Goal: Information Seeking & Learning: Learn about a topic

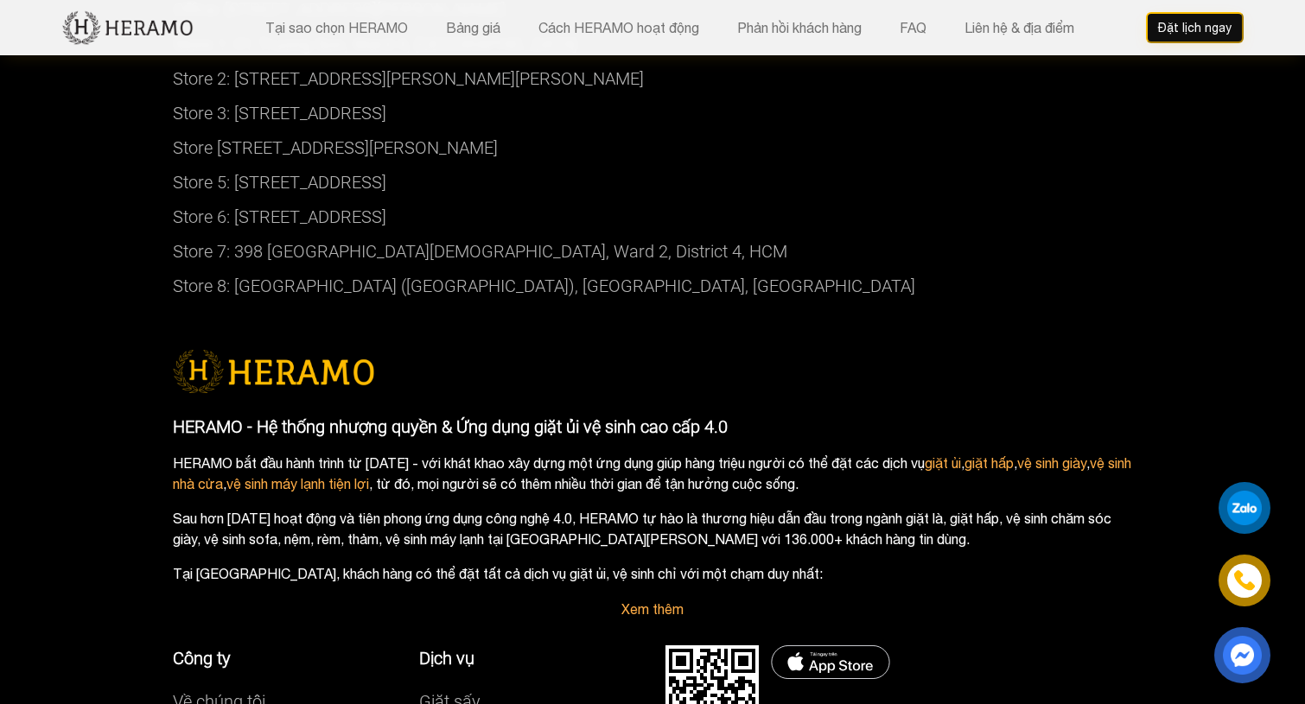
scroll to position [9106, 0]
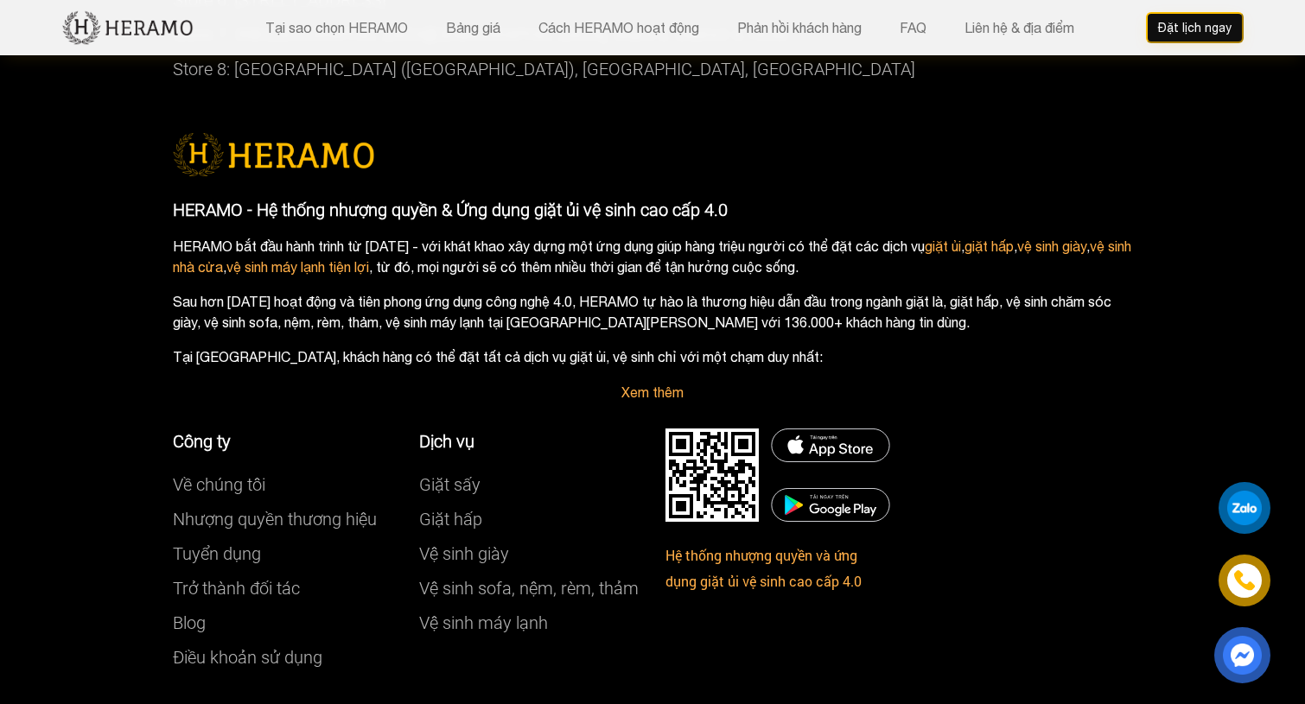
click at [236, 474] on link "Về chúng tôi" at bounding box center [219, 484] width 92 height 21
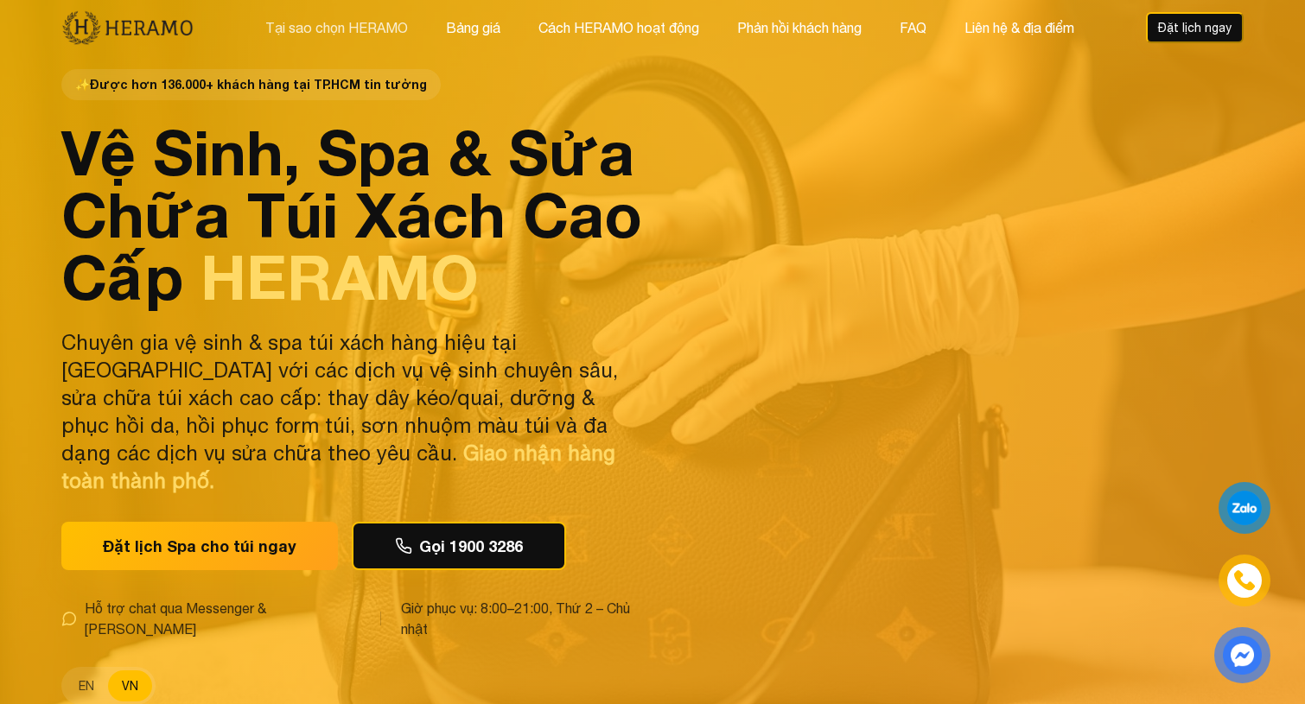
click at [356, 29] on button "Tại sao chọn HERAMO" at bounding box center [336, 27] width 153 height 22
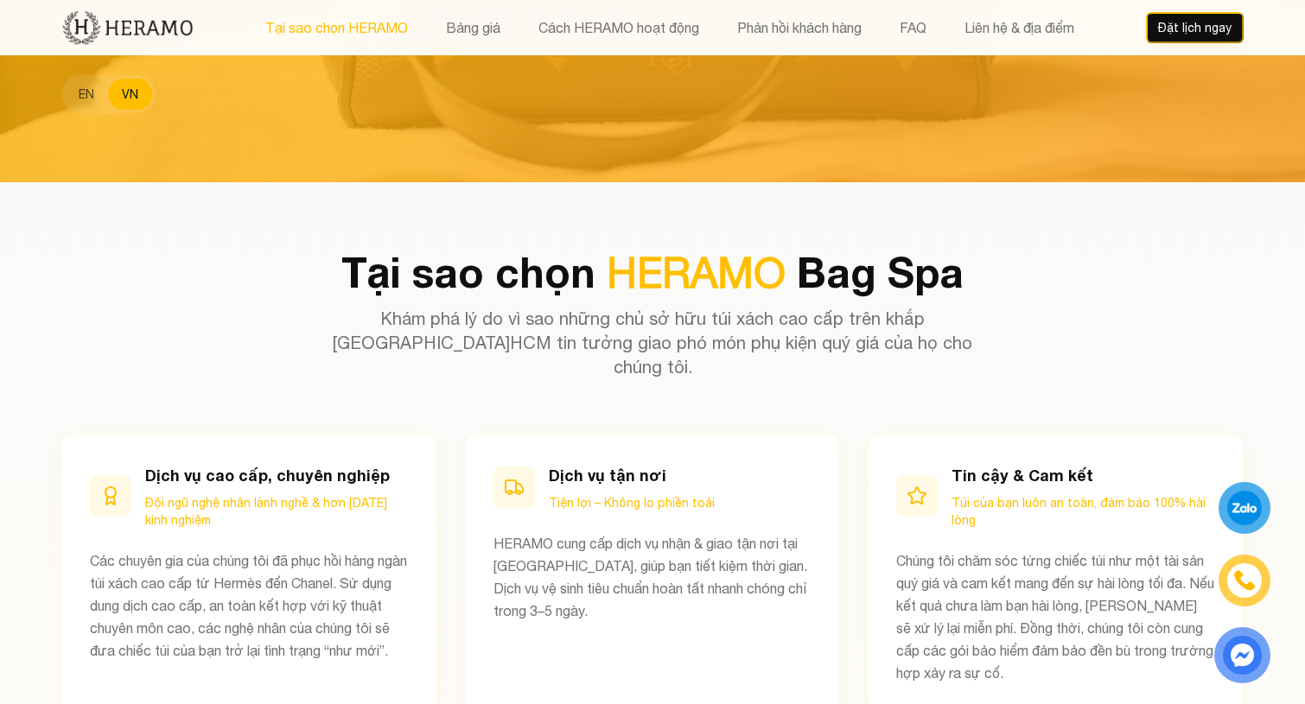
scroll to position [670, 0]
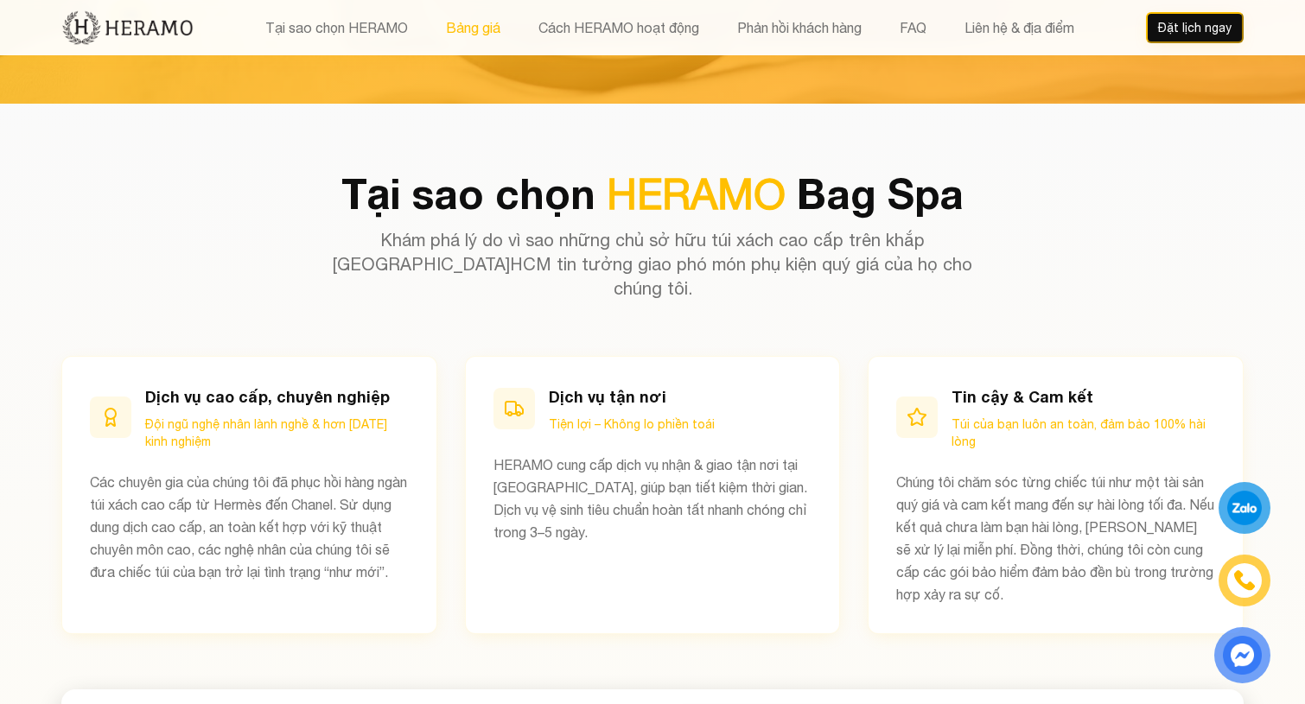
click at [473, 22] on button "Bảng giá" at bounding box center [473, 27] width 65 height 22
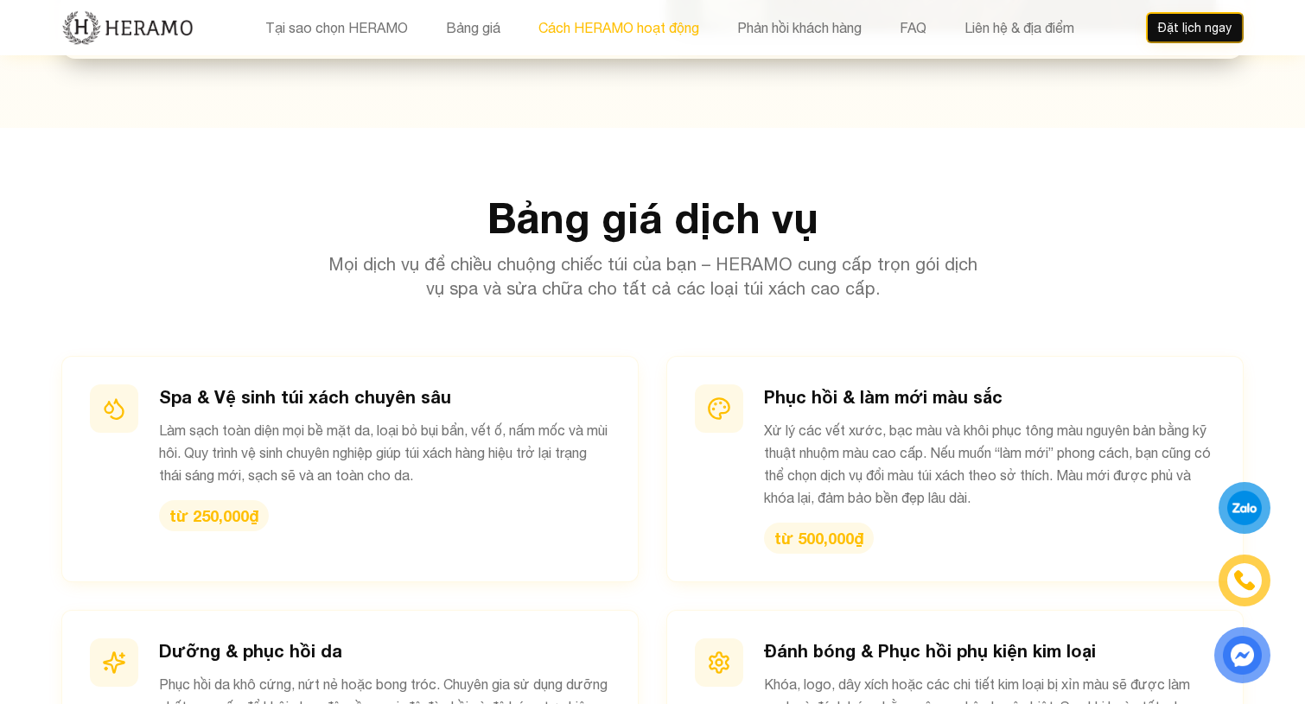
click at [610, 21] on button "Cách HERAMO hoạt động" at bounding box center [618, 27] width 171 height 22
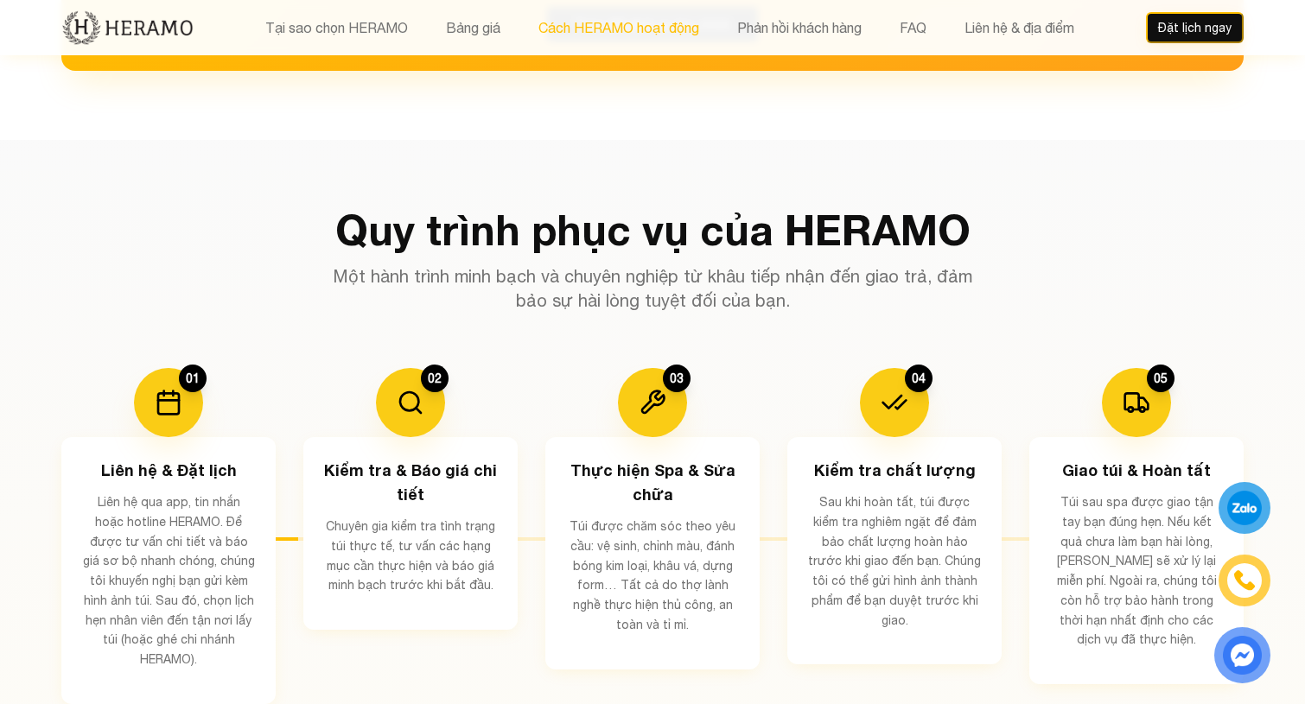
scroll to position [2901, 0]
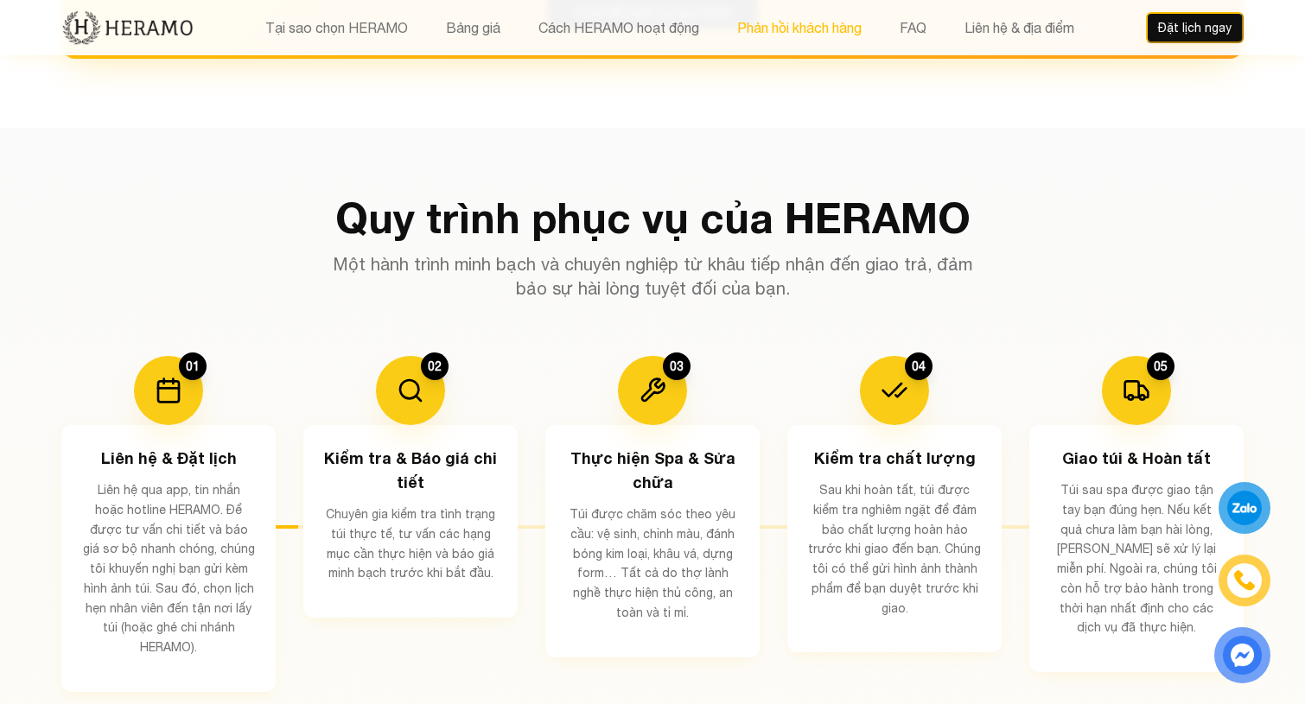
click at [760, 30] on button "Phản hồi khách hàng" at bounding box center [799, 27] width 135 height 22
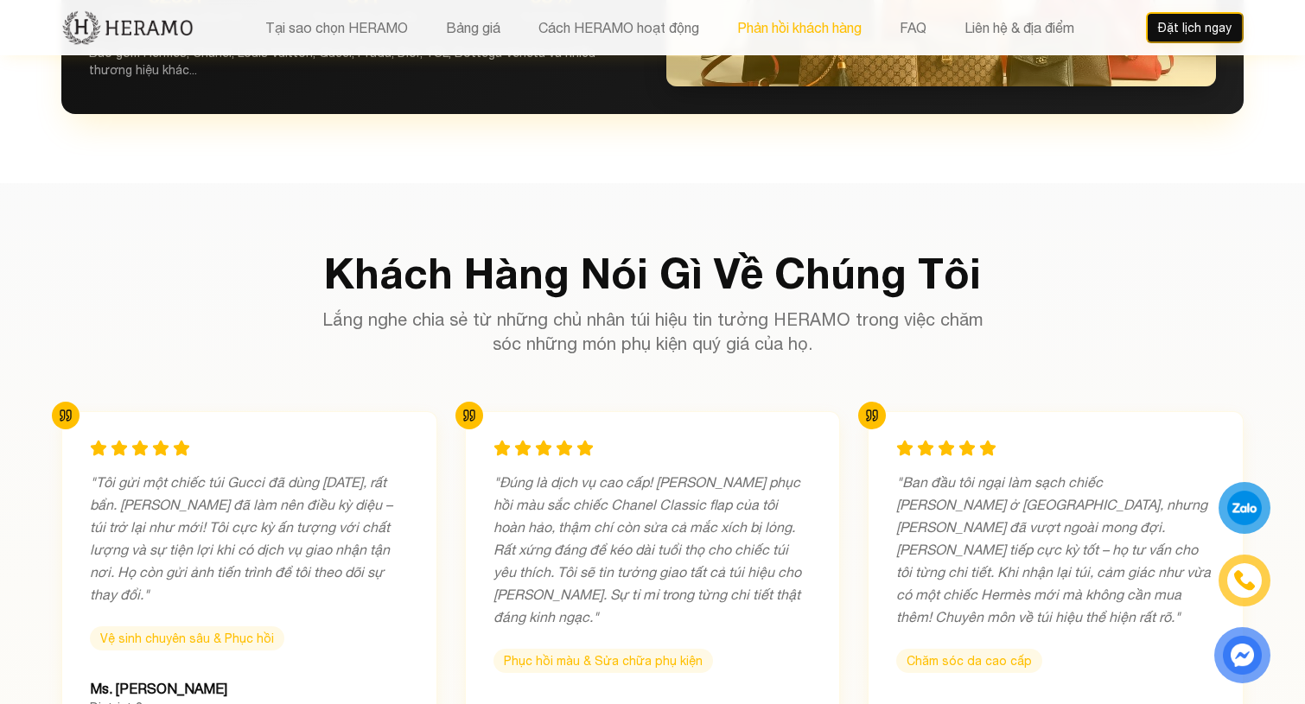
scroll to position [5129, 0]
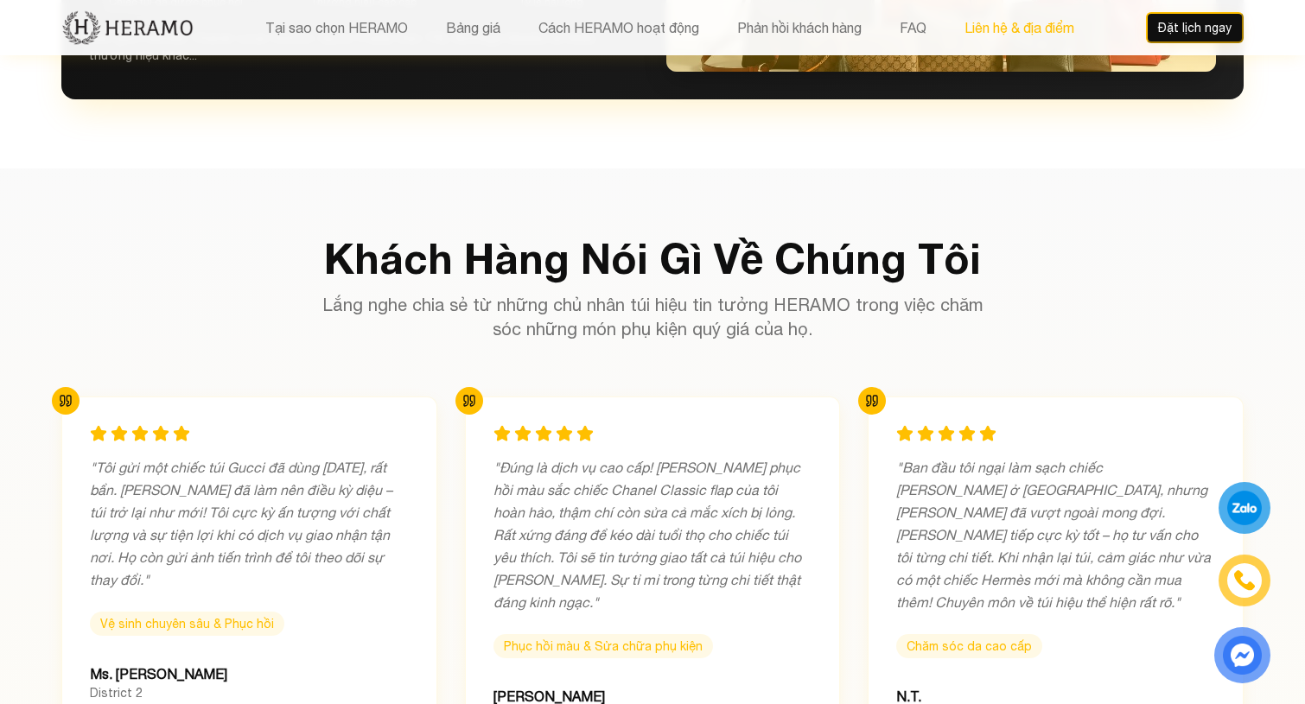
click at [1014, 25] on button "Liên hệ & địa điểm" at bounding box center [1019, 27] width 120 height 22
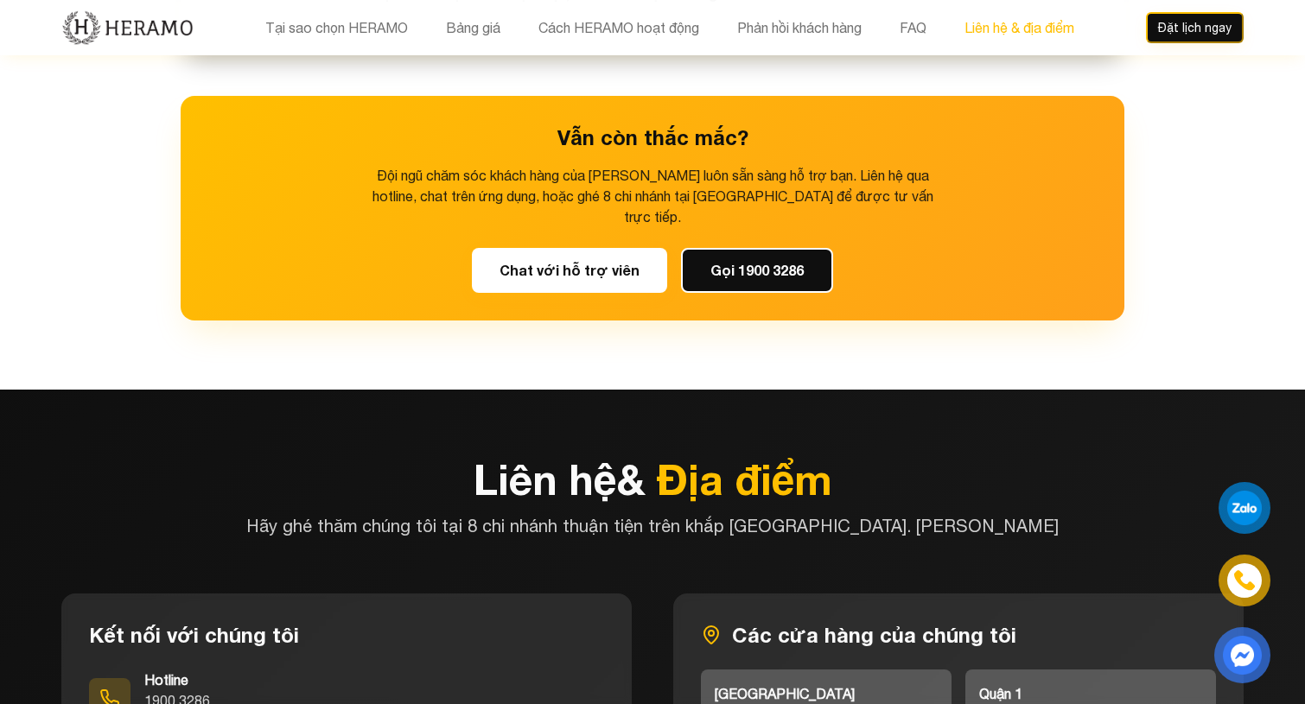
scroll to position [7264, 0]
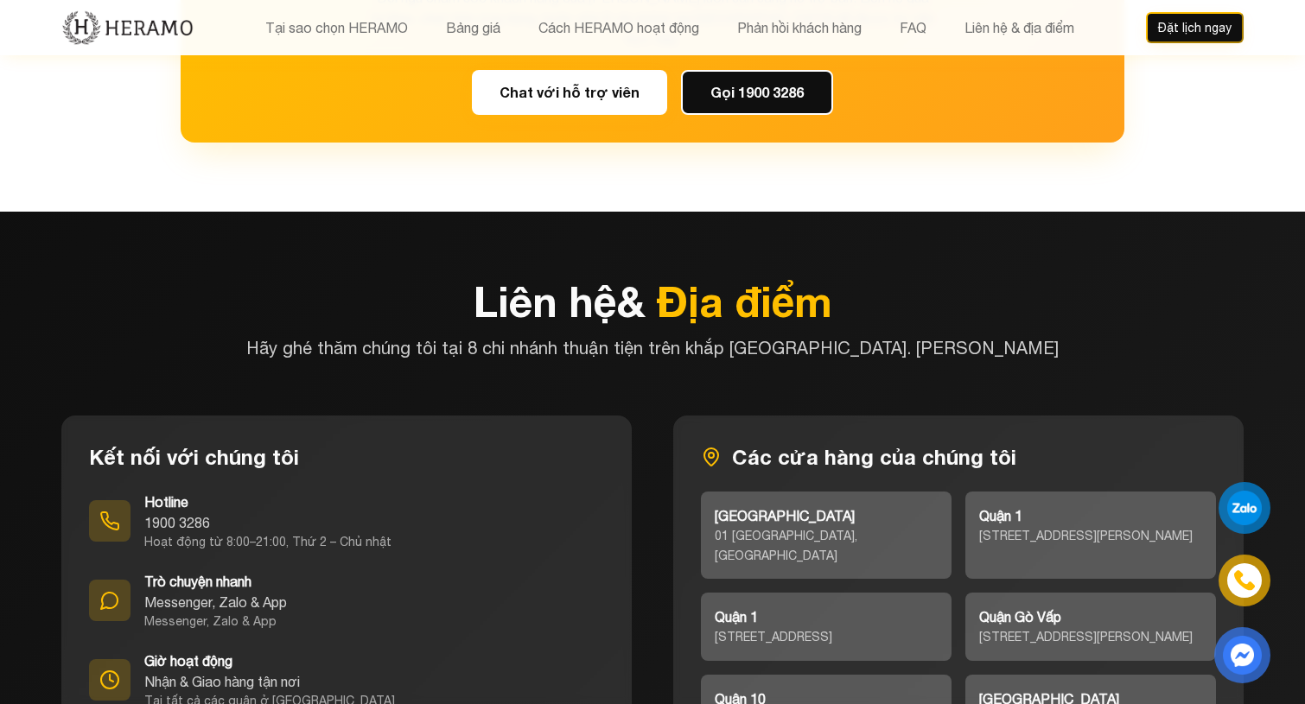
click at [197, 592] on div "Messenger, Zalo & App" at bounding box center [215, 602] width 143 height 21
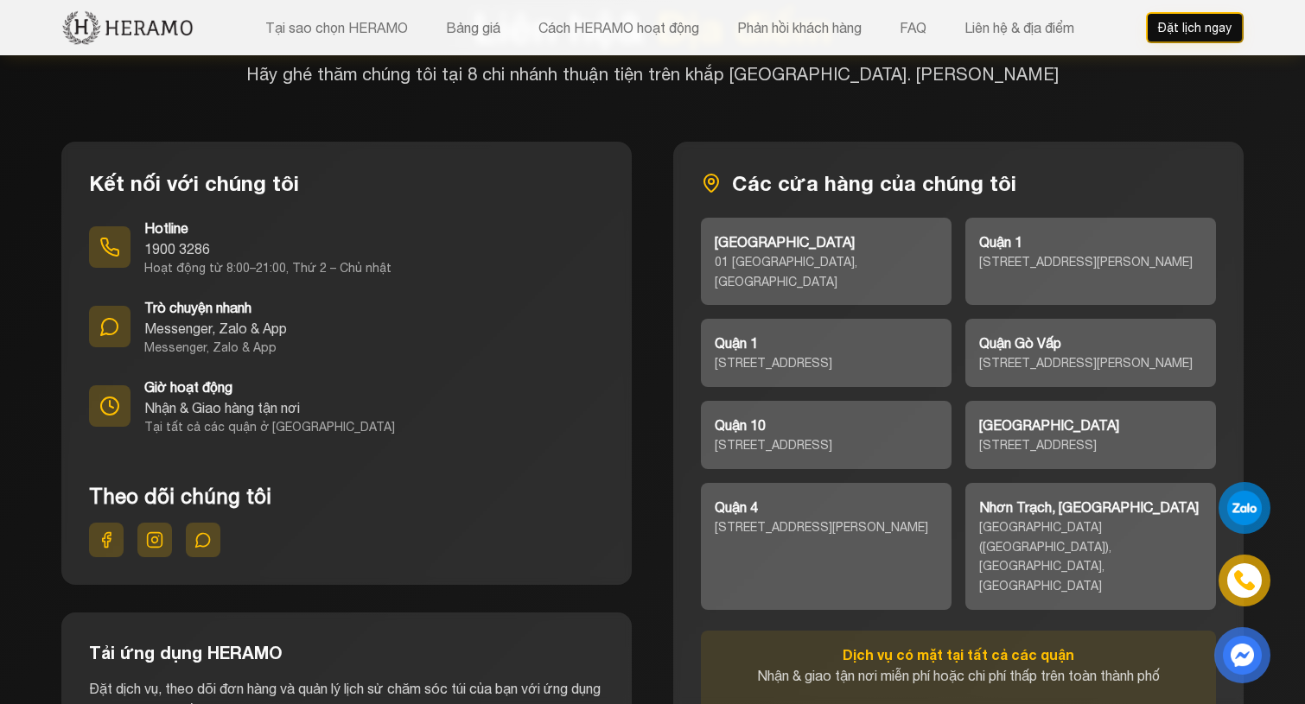
scroll to position [7520, 0]
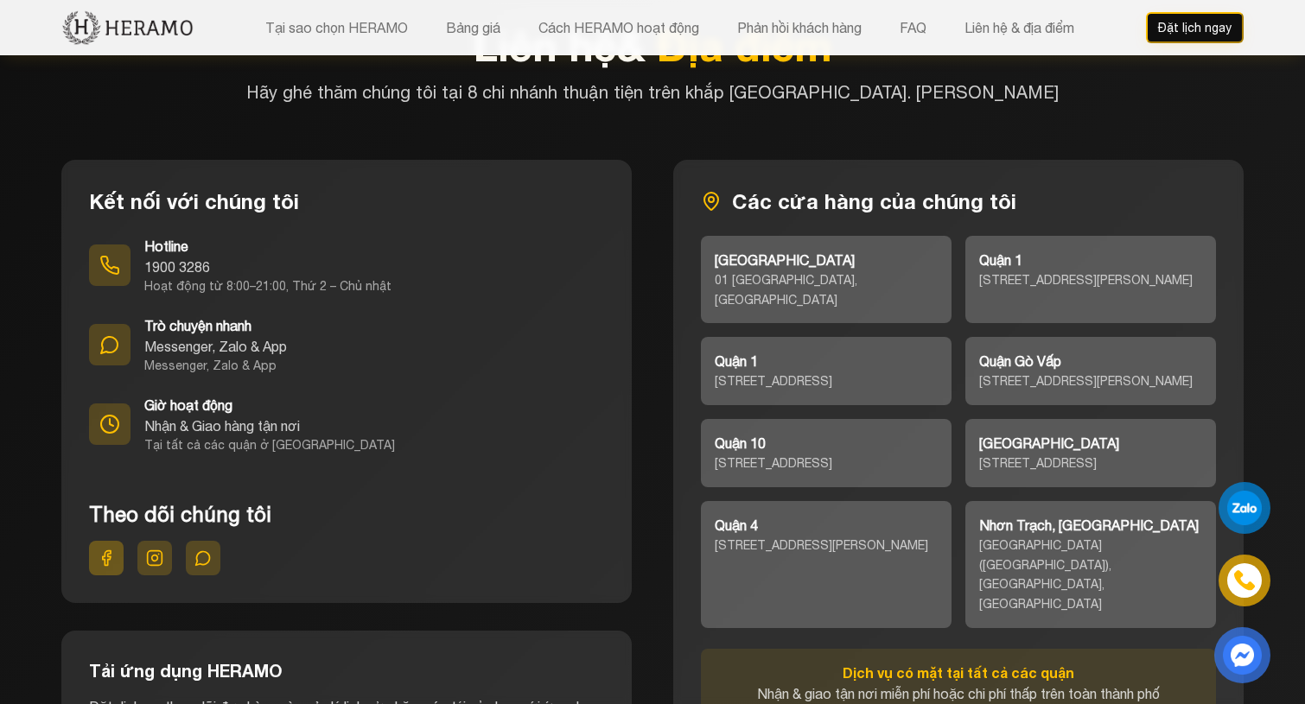
click at [100, 549] on icon at bounding box center [106, 557] width 17 height 17
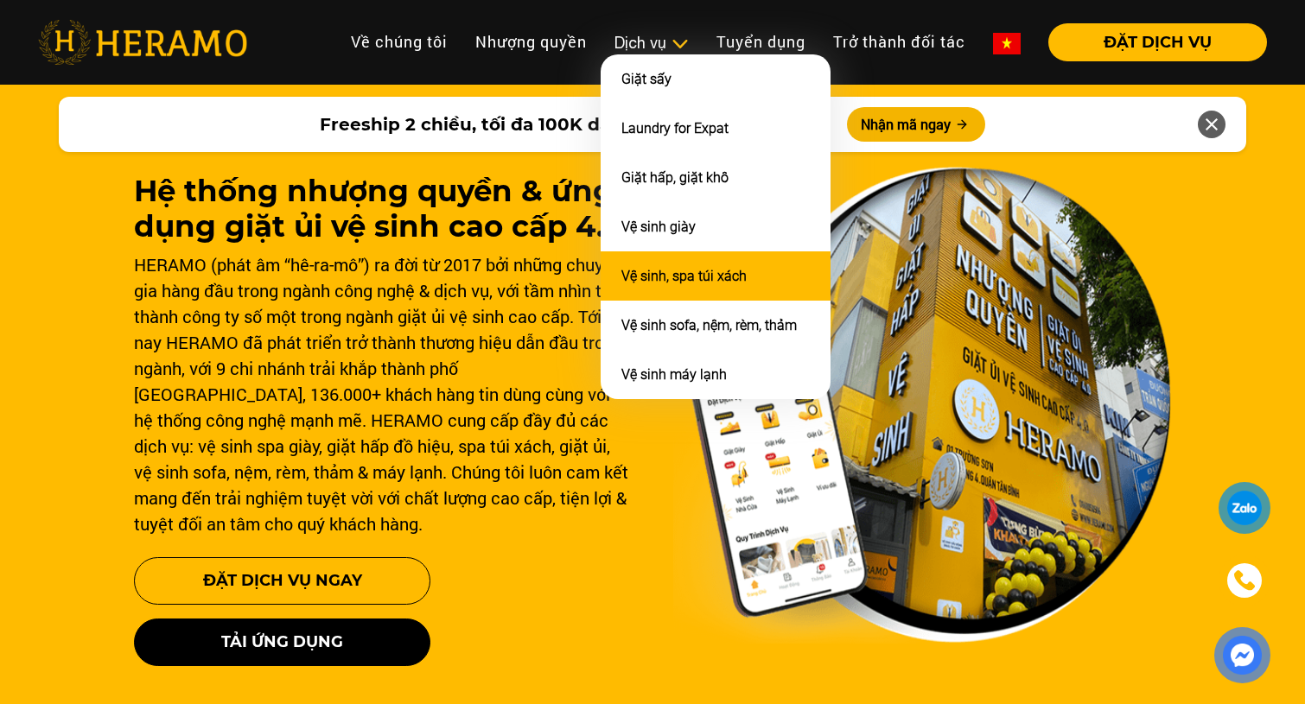
click at [788, 269] on li "Vệ sinh, spa túi xách" at bounding box center [715, 275] width 230 height 49
